Goal: Use online tool/utility: Utilize a website feature to perform a specific function

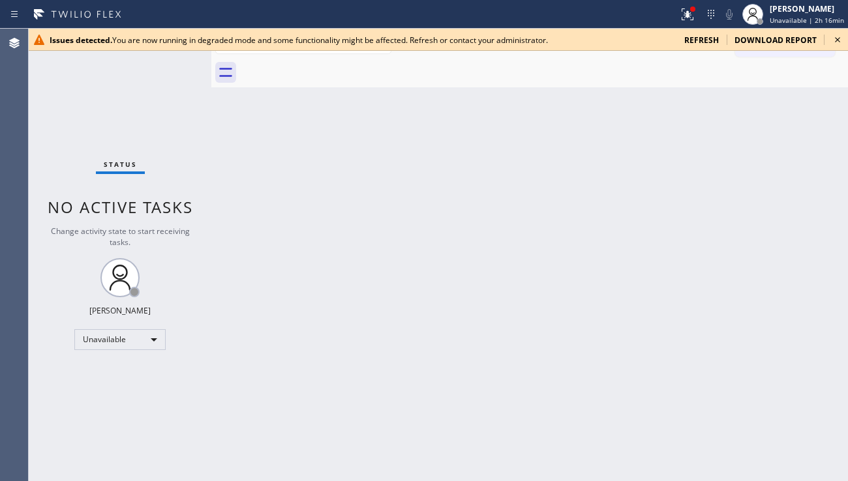
click at [759, 326] on div "Back to Dashboard Change Sender ID Customers Technicians Select a contact Outbo…" at bounding box center [529, 255] width 637 height 453
click at [709, 42] on span "refresh" at bounding box center [701, 40] width 35 height 11
